Goal: Transaction & Acquisition: Purchase product/service

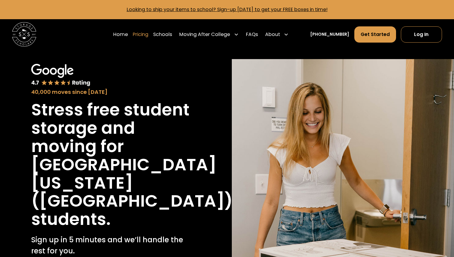
click at [148, 36] on link "Pricing" at bounding box center [141, 34] width 16 height 17
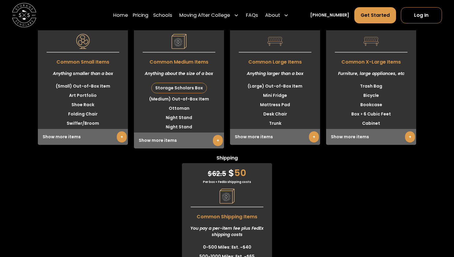
scroll to position [1577, 0]
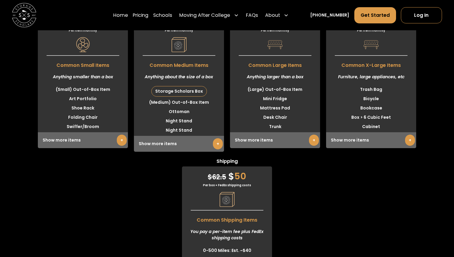
click at [415, 141] on div "Show more items +" at bounding box center [371, 140] width 90 height 16
click at [409, 141] on link "+" at bounding box center [410, 140] width 10 height 11
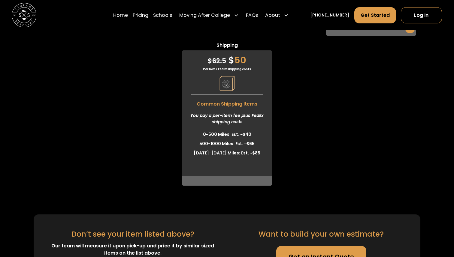
scroll to position [1929, 0]
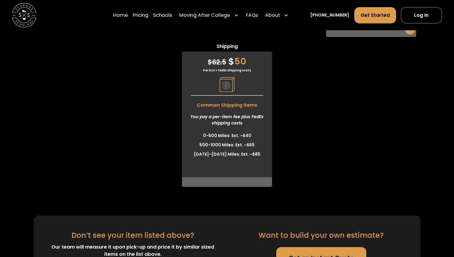
click at [229, 108] on span "Common Shipping Items" at bounding box center [227, 104] width 90 height 10
click at [229, 107] on span "Common Shipping Items" at bounding box center [227, 104] width 90 height 10
click at [231, 61] on span "$" at bounding box center [231, 61] width 6 height 13
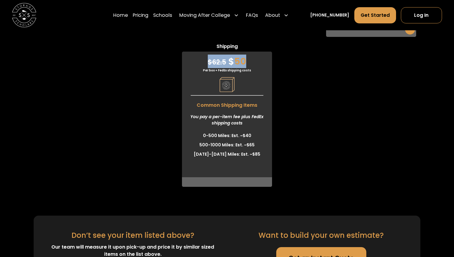
drag, startPoint x: 201, startPoint y: 59, endPoint x: 262, endPoint y: 59, distance: 61.0
click at [262, 59] on div "$ 62.5 $ 50" at bounding box center [227, 60] width 90 height 17
click at [259, 64] on div "$ 62.5 $ 50" at bounding box center [227, 60] width 90 height 17
drag, startPoint x: 259, startPoint y: 64, endPoint x: 194, endPoint y: 54, distance: 65.4
click at [194, 54] on div "$ 62.5 $ 50" at bounding box center [227, 60] width 90 height 17
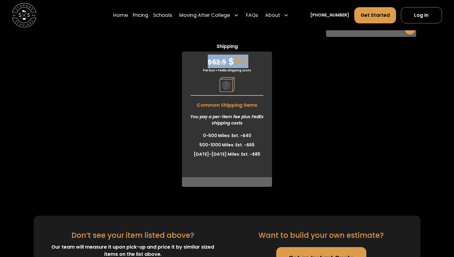
click at [194, 54] on div "$ 62.5 $ 50" at bounding box center [227, 60] width 90 height 17
click at [215, 108] on span "Common Shipping Items" at bounding box center [227, 104] width 90 height 10
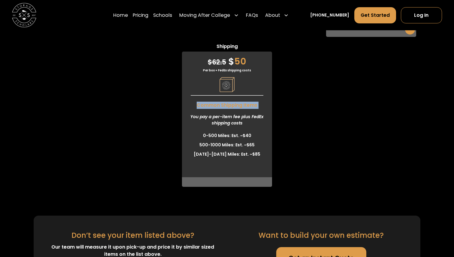
click at [215, 108] on span "Common Shipping Items" at bounding box center [227, 104] width 90 height 10
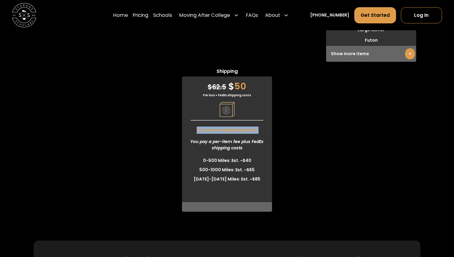
scroll to position [1799, 0]
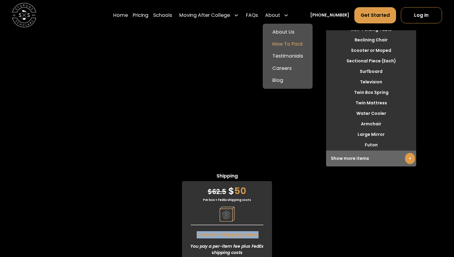
click at [291, 45] on link "How To Pack" at bounding box center [287, 44] width 45 height 12
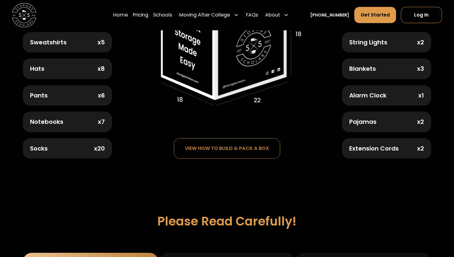
scroll to position [361, 0]
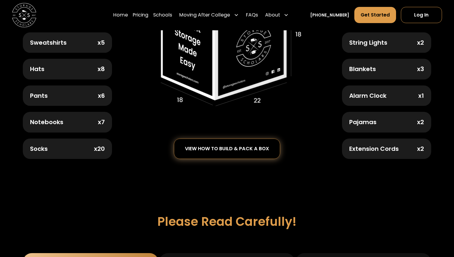
click at [224, 146] on div "view how to build & pack a box" at bounding box center [227, 148] width 84 height 5
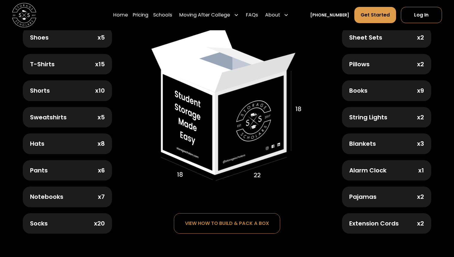
scroll to position [291, 0]
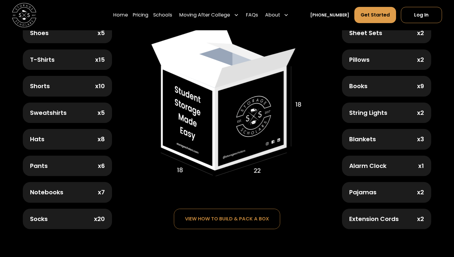
click at [202, 138] on img at bounding box center [226, 99] width 151 height 155
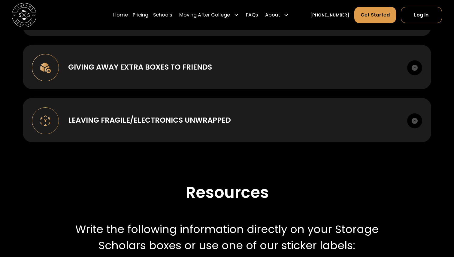
scroll to position [825, 0]
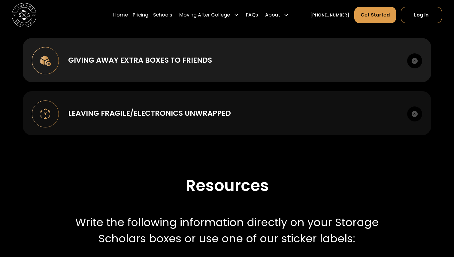
click at [183, 115] on div "Leaving Fragile/Electronics unwrapped" at bounding box center [149, 113] width 163 height 11
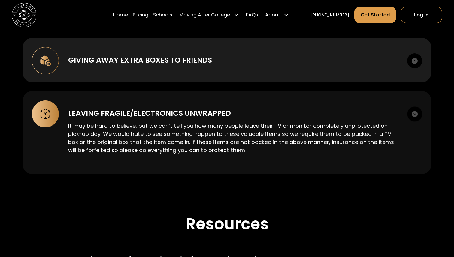
click at [183, 114] on div "Leaving Fragile/Electronics unwrapped" at bounding box center [149, 113] width 163 height 11
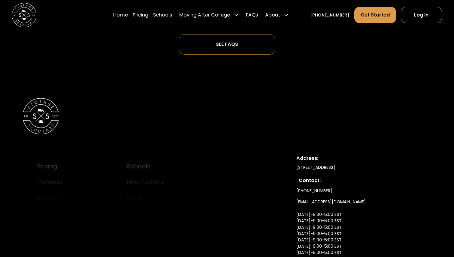
scroll to position [1991, 0]
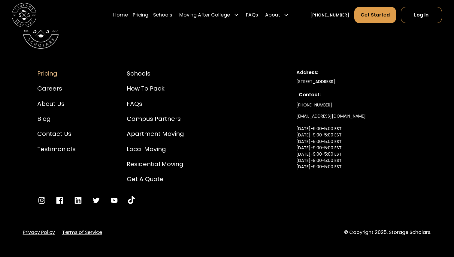
click at [50, 69] on div "Pricing" at bounding box center [56, 73] width 38 height 9
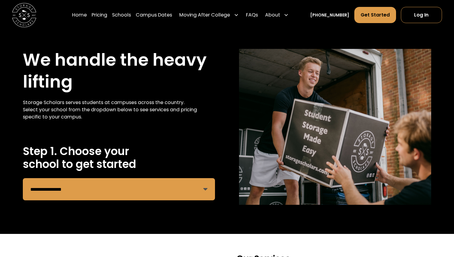
scroll to position [13, 0]
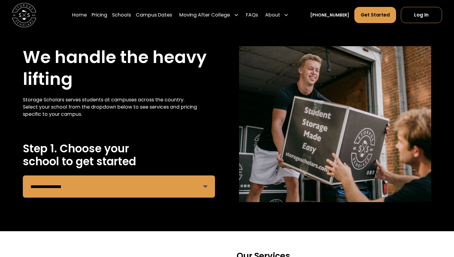
click at [153, 186] on select "**********" at bounding box center [119, 187] width 192 height 22
select select "**********"
click at [23, 176] on select "**********" at bounding box center [119, 187] width 192 height 22
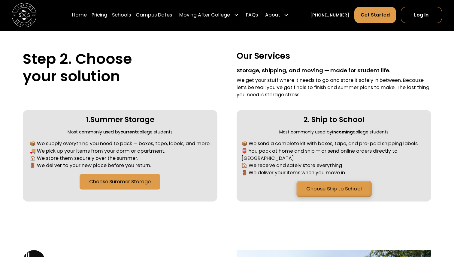
scroll to position [207, 0]
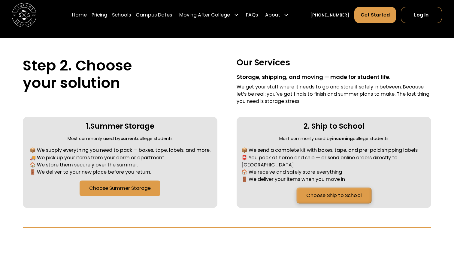
click at [329, 188] on link "Choose Ship to School" at bounding box center [333, 196] width 75 height 16
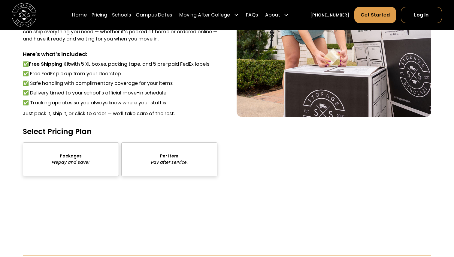
scroll to position [811, 0]
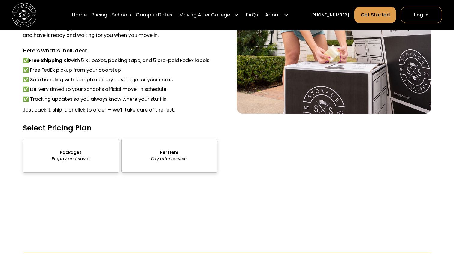
click at [79, 145] on div "sts" at bounding box center [71, 156] width 96 height 34
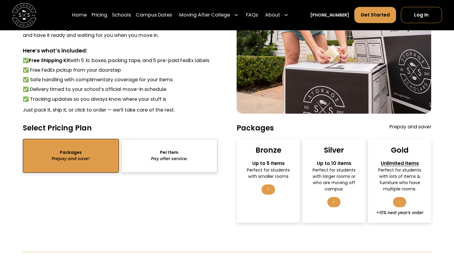
click at [336, 173] on div "Perfect for students with larger rooms or who are moving off campus." at bounding box center [334, 180] width 53 height 26
click at [332, 197] on div "-" at bounding box center [333, 202] width 13 height 10
click at [331, 160] on div "Up to 10 Items" at bounding box center [334, 163] width 53 height 7
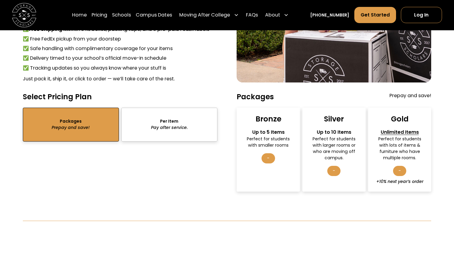
scroll to position [878, 0]
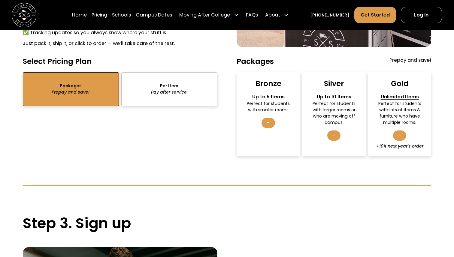
click at [331, 131] on div "-" at bounding box center [333, 136] width 13 height 10
click at [335, 115] on div "Silver Up to 10 Items Perfect for students with larger rooms or who are moving …" at bounding box center [333, 114] width 63 height 84
click at [328, 82] on div "Silver Up to 10 Items Perfect for students with larger rooms or who are moving …" at bounding box center [333, 114] width 63 height 84
click at [274, 106] on div "Bronze Up to 5 Items Perfect for students with smaller rooms -" at bounding box center [268, 114] width 63 height 84
click at [265, 118] on div "-" at bounding box center [268, 123] width 13 height 10
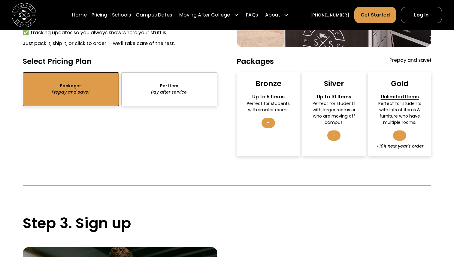
click at [337, 131] on div "-" at bounding box center [333, 136] width 13 height 10
click at [177, 83] on div "sts" at bounding box center [169, 89] width 96 height 34
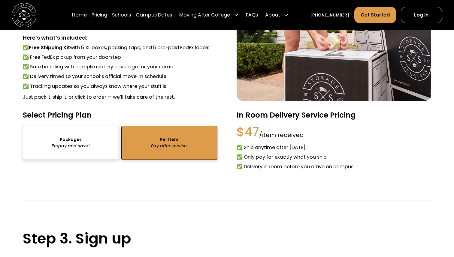
scroll to position [797, 0]
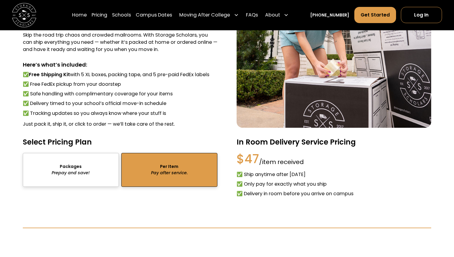
click at [85, 154] on div "sts" at bounding box center [71, 170] width 96 height 34
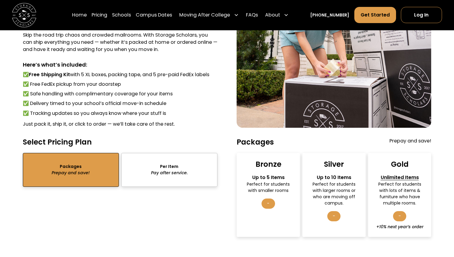
click at [392, 197] on div "Perfect for students with lots of items & furniture who have multiple rooms." at bounding box center [399, 194] width 53 height 26
click at [190, 159] on div "sts" at bounding box center [169, 170] width 96 height 34
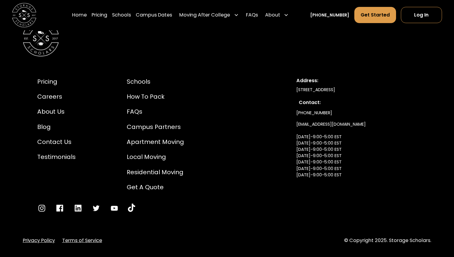
scroll to position [1482, 0]
